Goal: Check status: Check status

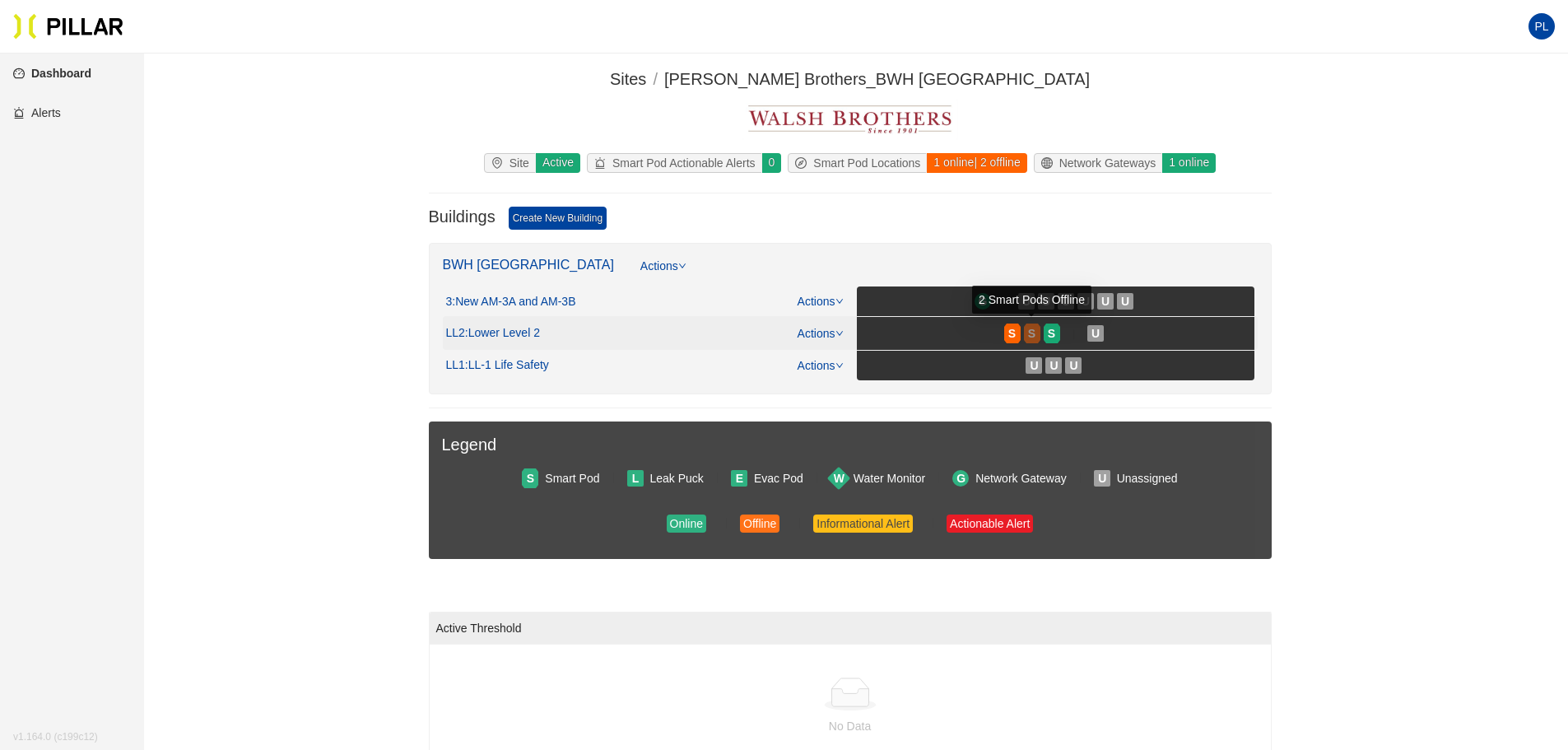
click at [1032, 330] on span "S" at bounding box center [1032, 333] width 8 height 18
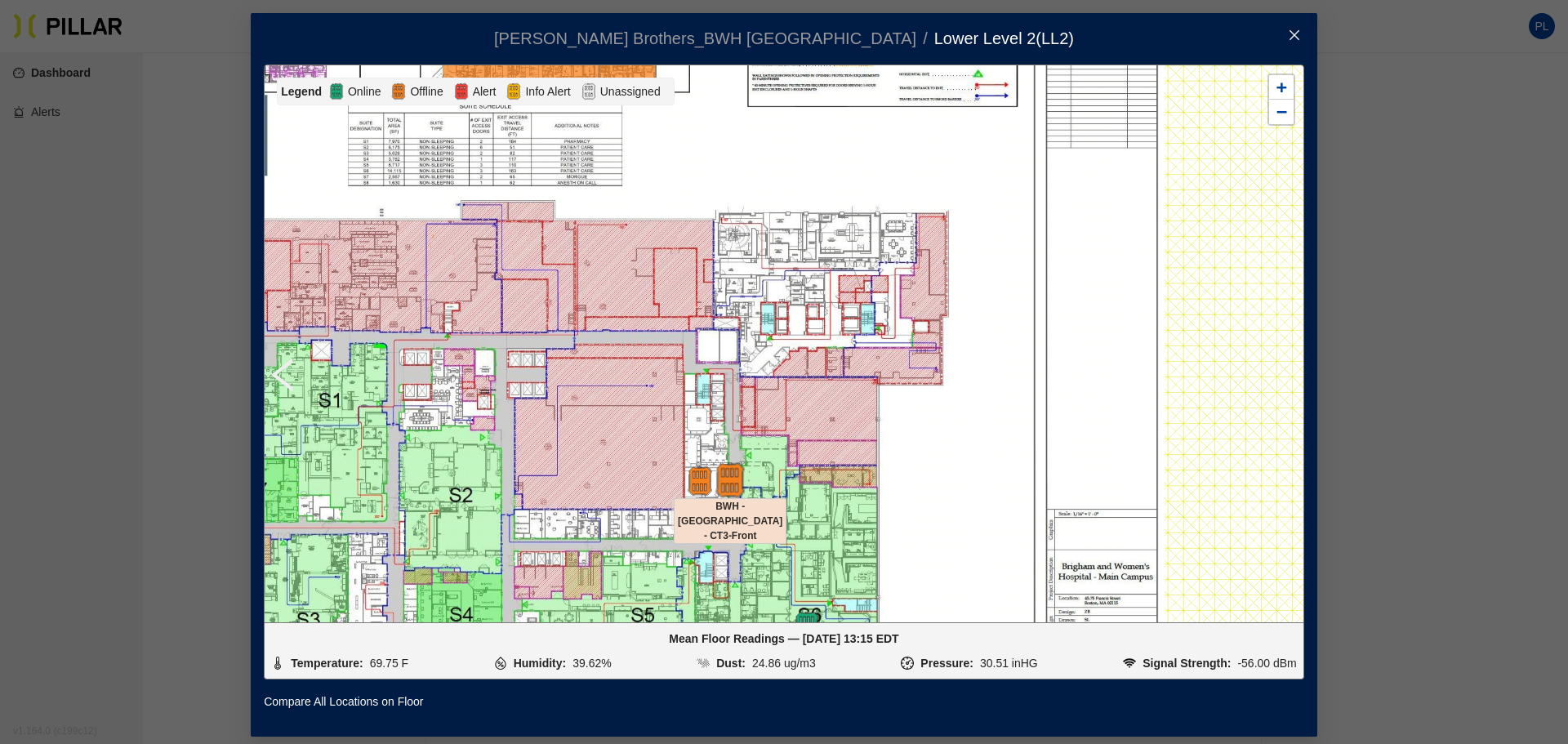
click at [727, 474] on img at bounding box center [730, 480] width 35 height 35
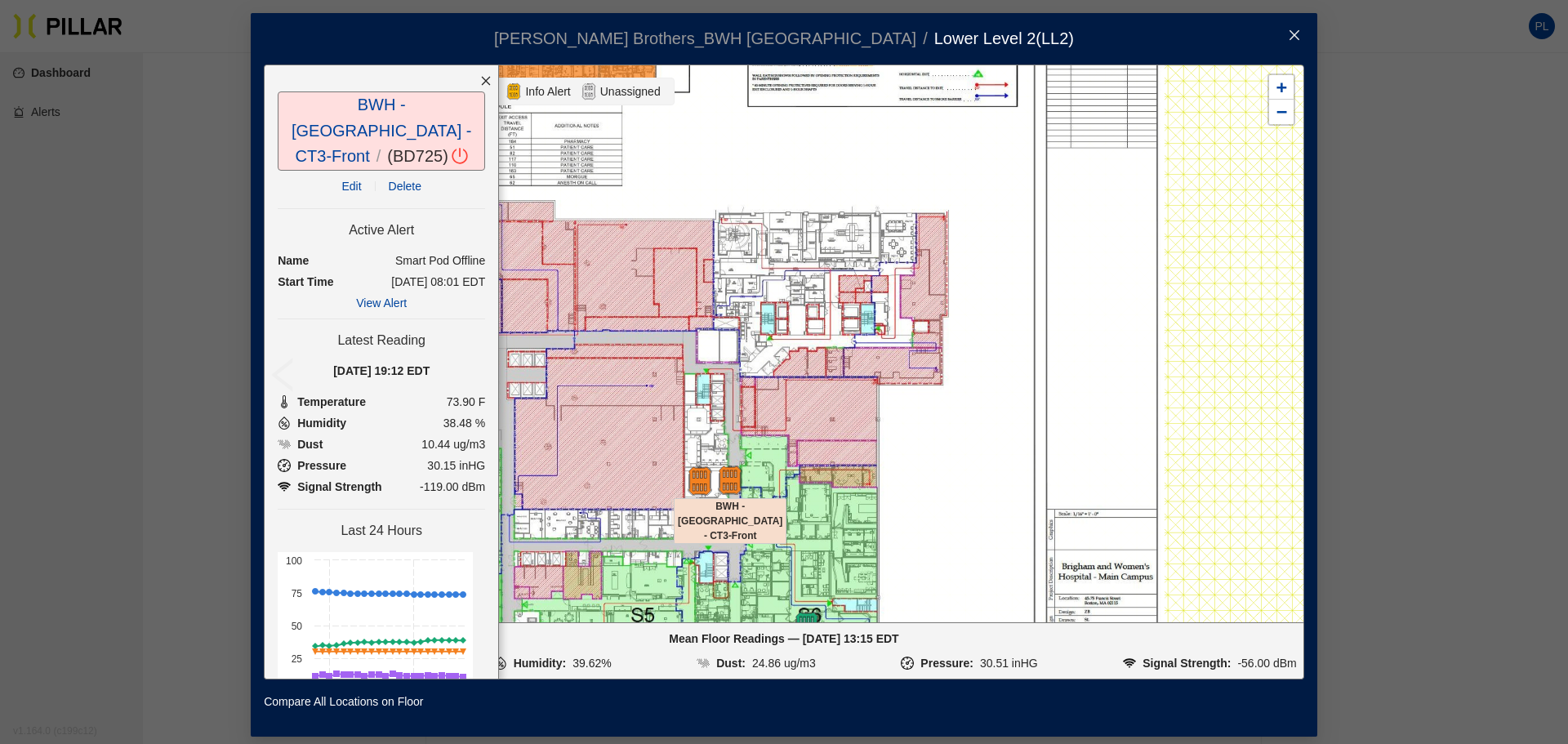
click at [704, 477] on div at bounding box center [730, 480] width 57 height 29
